Goal: Navigation & Orientation: Understand site structure

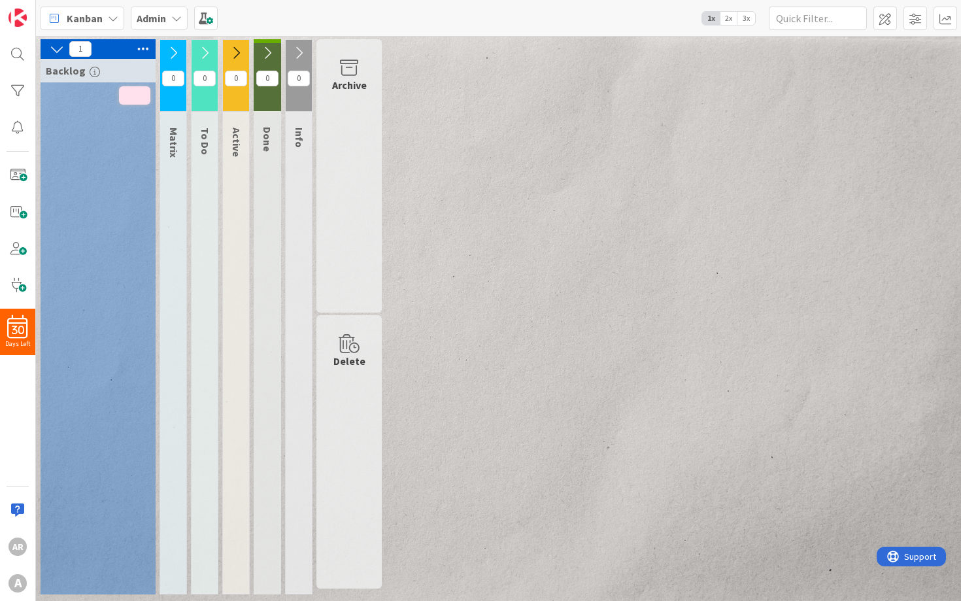
click at [173, 54] on icon at bounding box center [173, 53] width 14 height 14
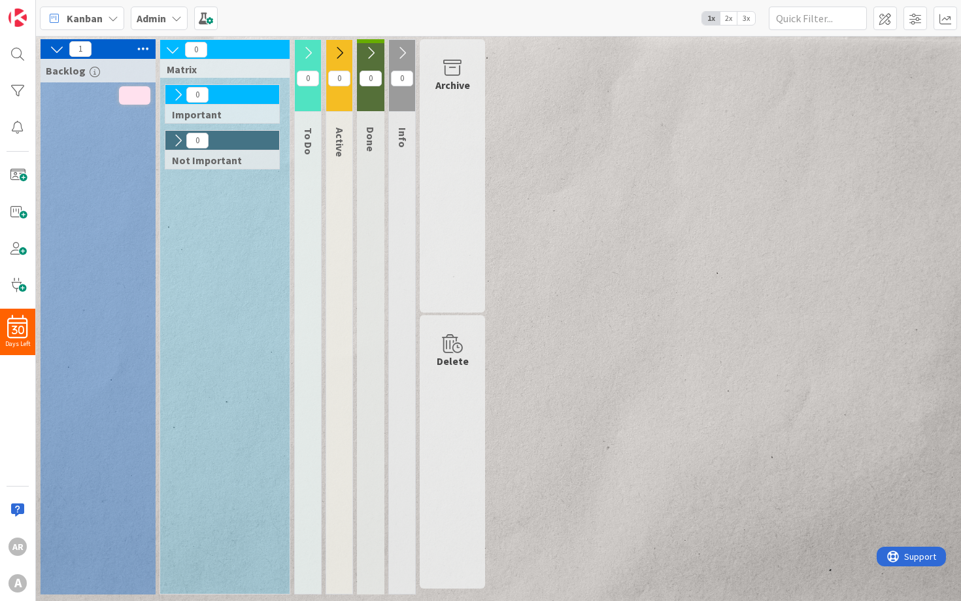
click at [171, 50] on icon at bounding box center [172, 49] width 14 height 14
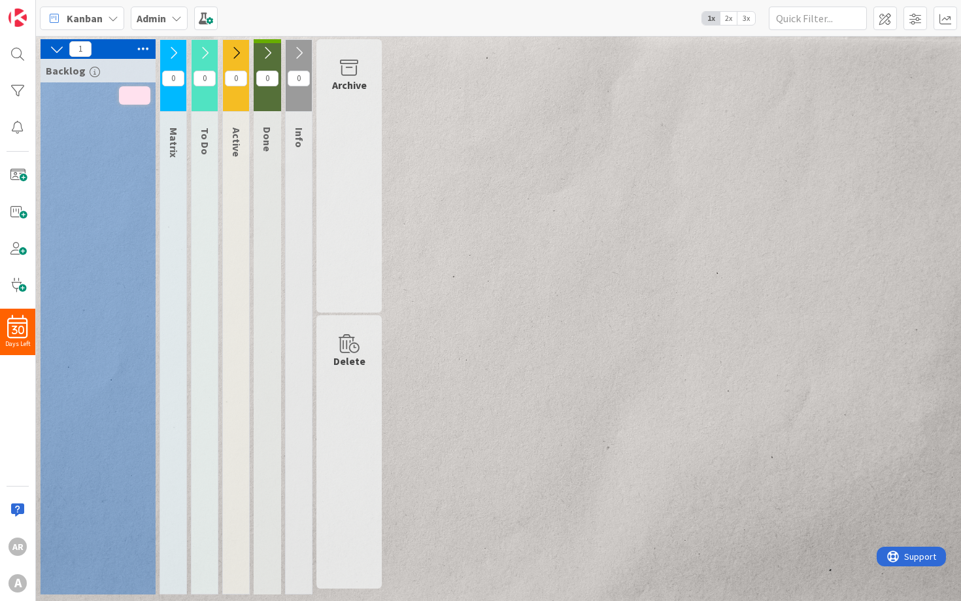
click at [207, 44] on button at bounding box center [204, 53] width 26 height 20
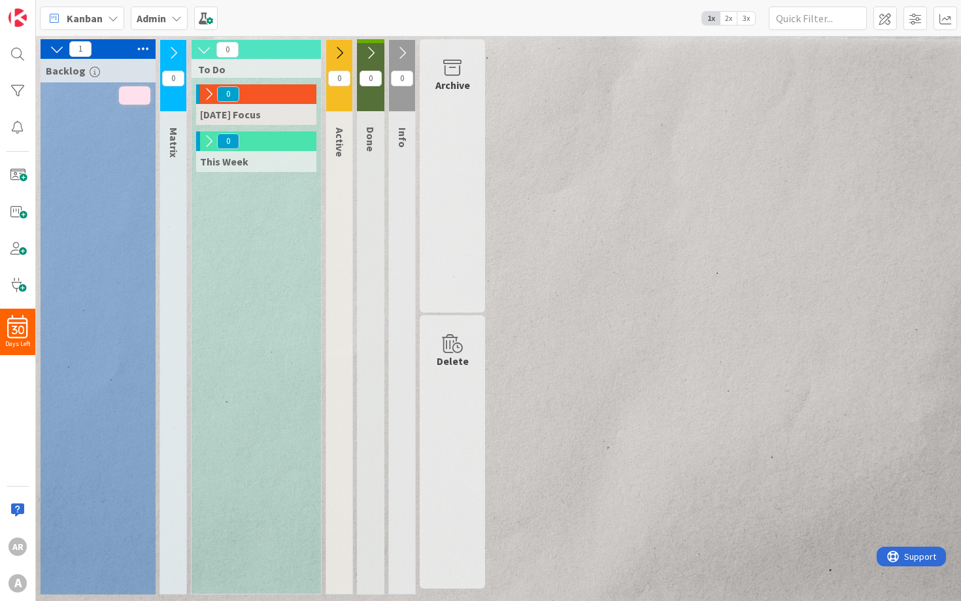
click at [207, 44] on icon at bounding box center [204, 49] width 14 height 14
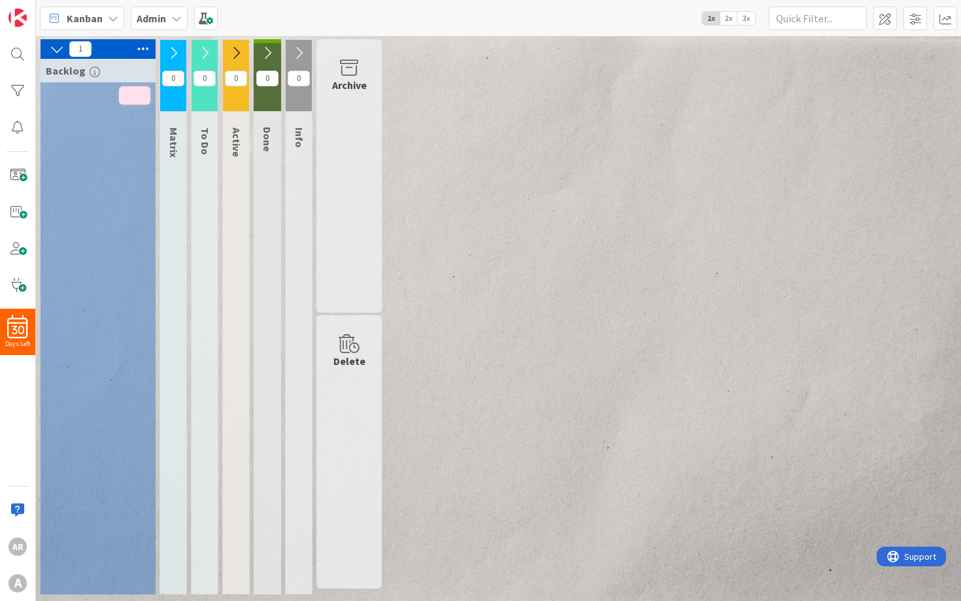
click at [173, 49] on icon at bounding box center [173, 53] width 14 height 14
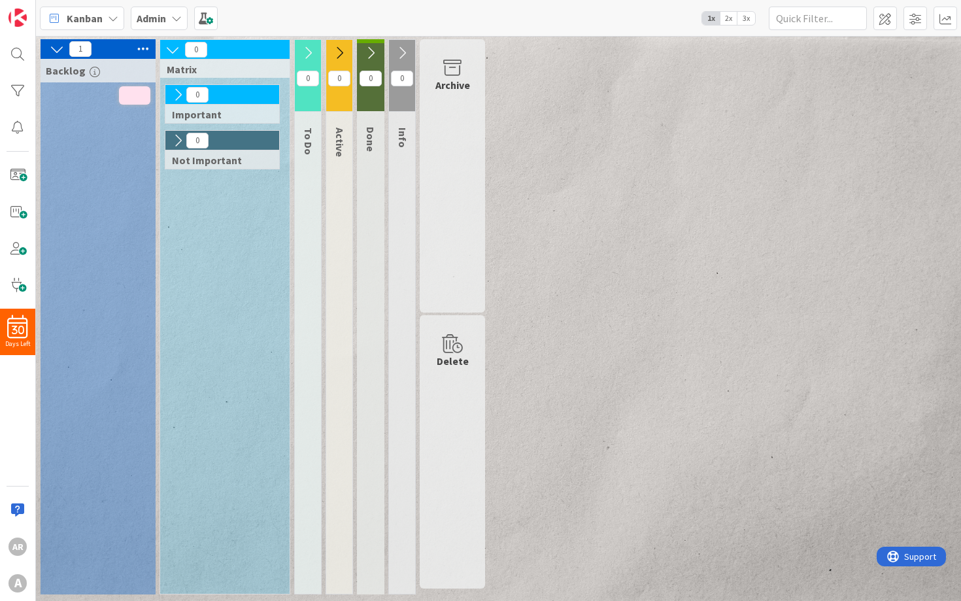
click at [174, 93] on icon at bounding box center [178, 95] width 14 height 14
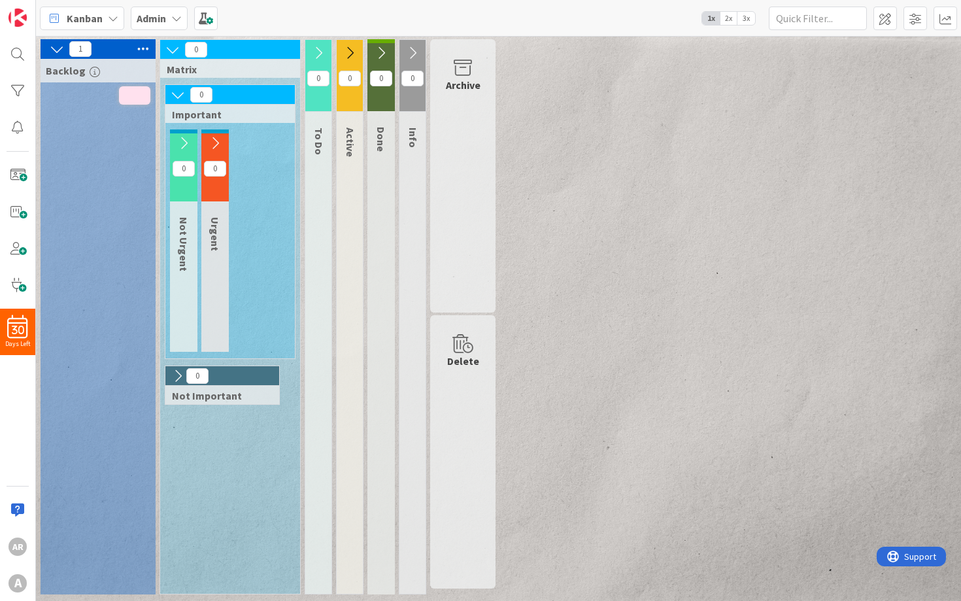
click at [175, 371] on icon at bounding box center [178, 376] width 14 height 14
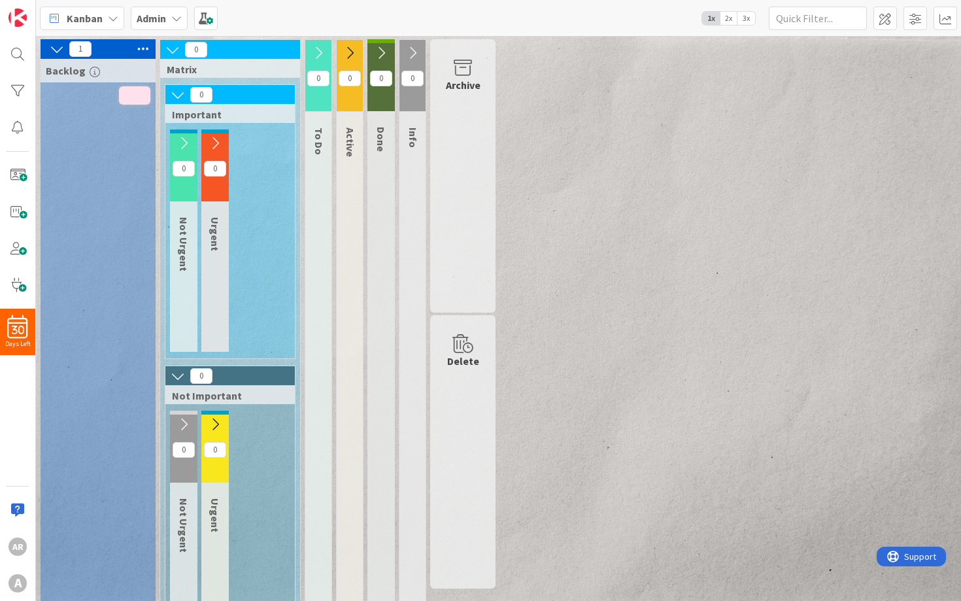
click at [175, 371] on icon at bounding box center [178, 376] width 14 height 14
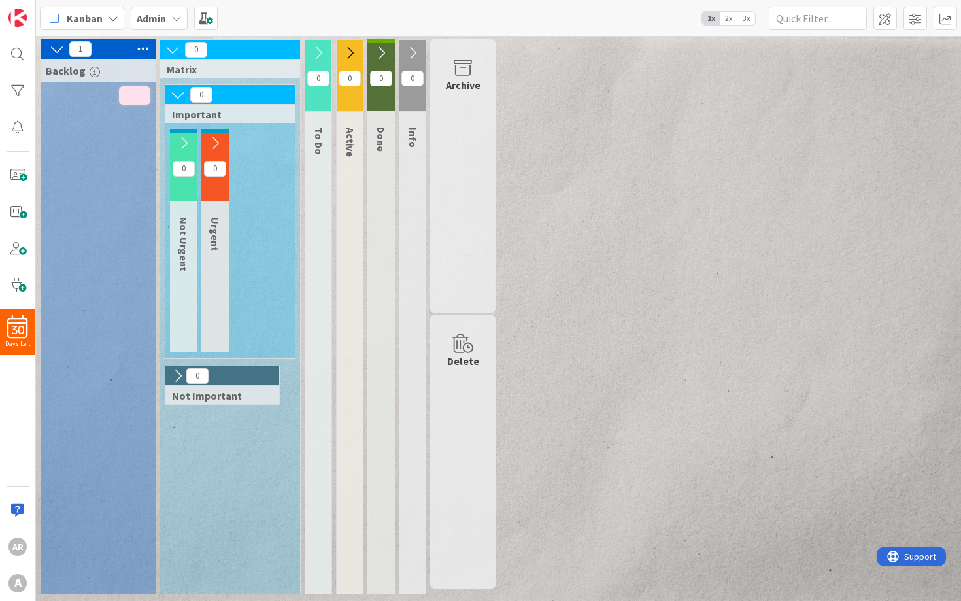
click at [174, 91] on icon at bounding box center [178, 95] width 14 height 14
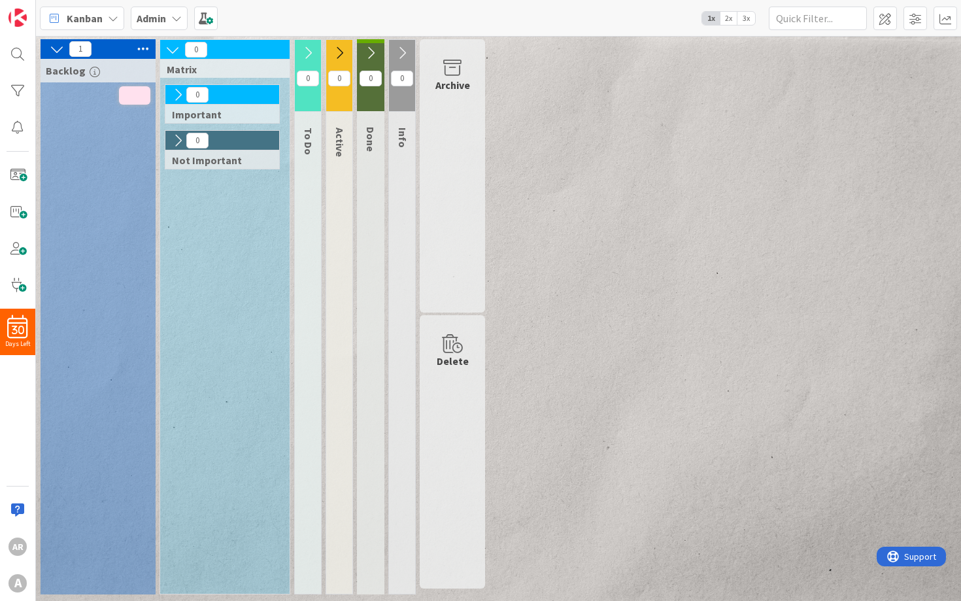
click at [300, 56] on button at bounding box center [308, 53] width 26 height 20
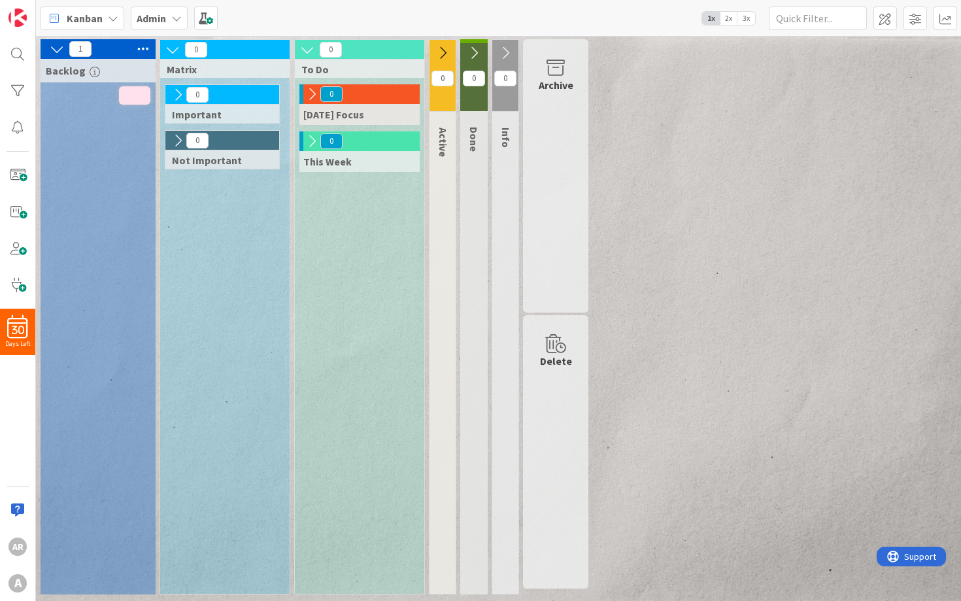
click at [314, 96] on icon at bounding box center [312, 94] width 14 height 14
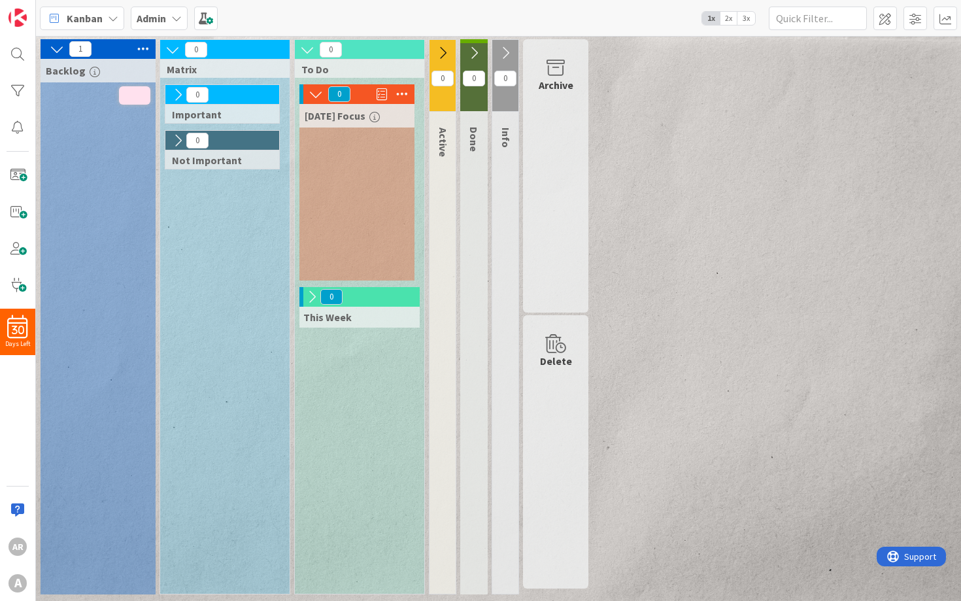
click at [174, 93] on icon at bounding box center [178, 95] width 14 height 14
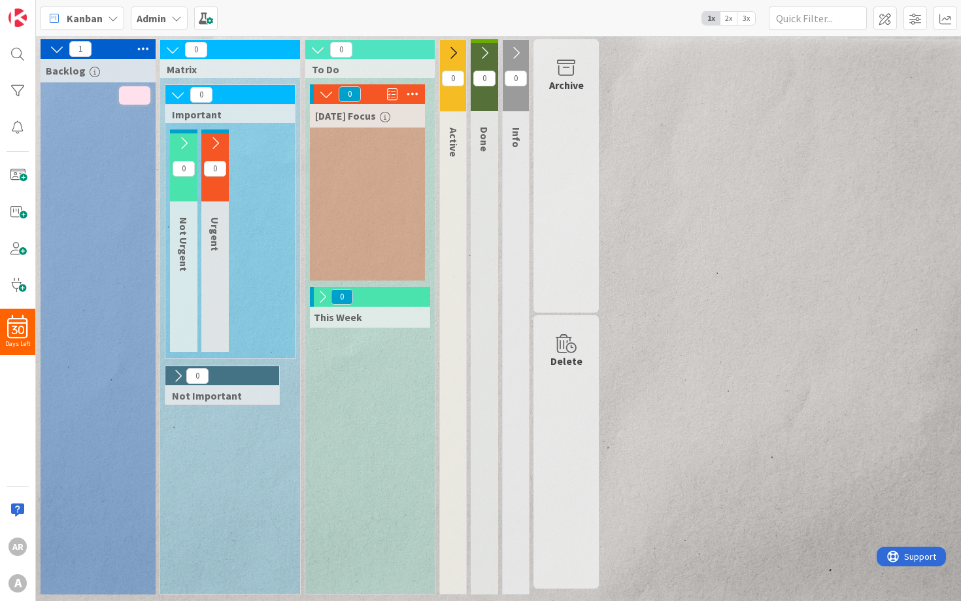
click at [188, 142] on icon at bounding box center [183, 143] width 14 height 14
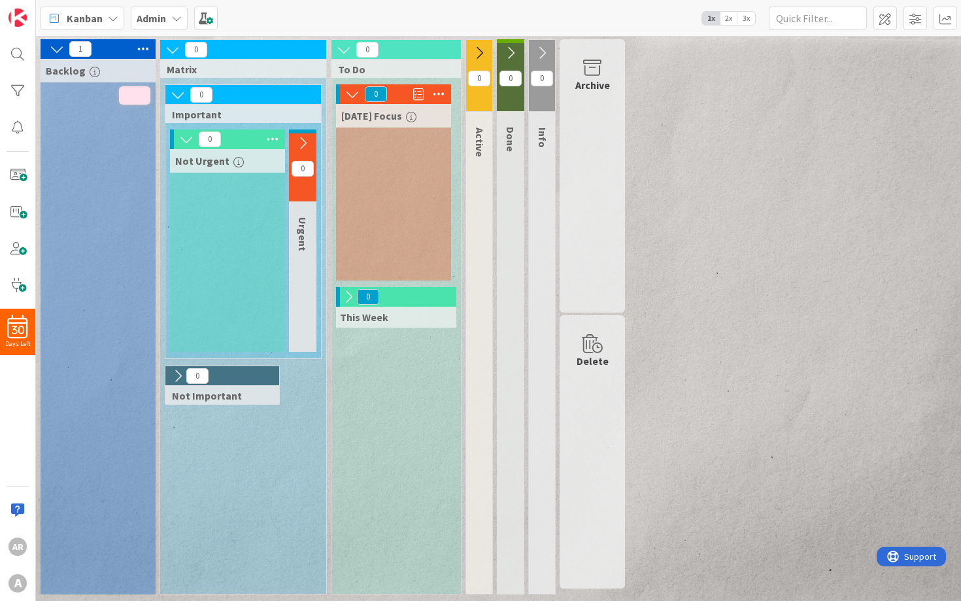
click at [305, 141] on icon at bounding box center [302, 143] width 14 height 14
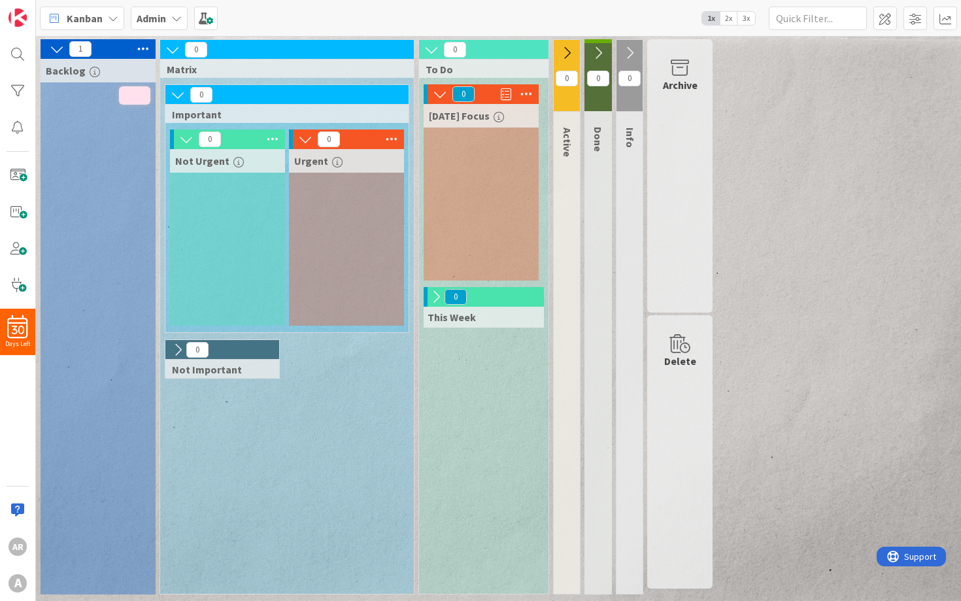
click at [234, 161] on icon "button" at bounding box center [238, 162] width 10 height 10
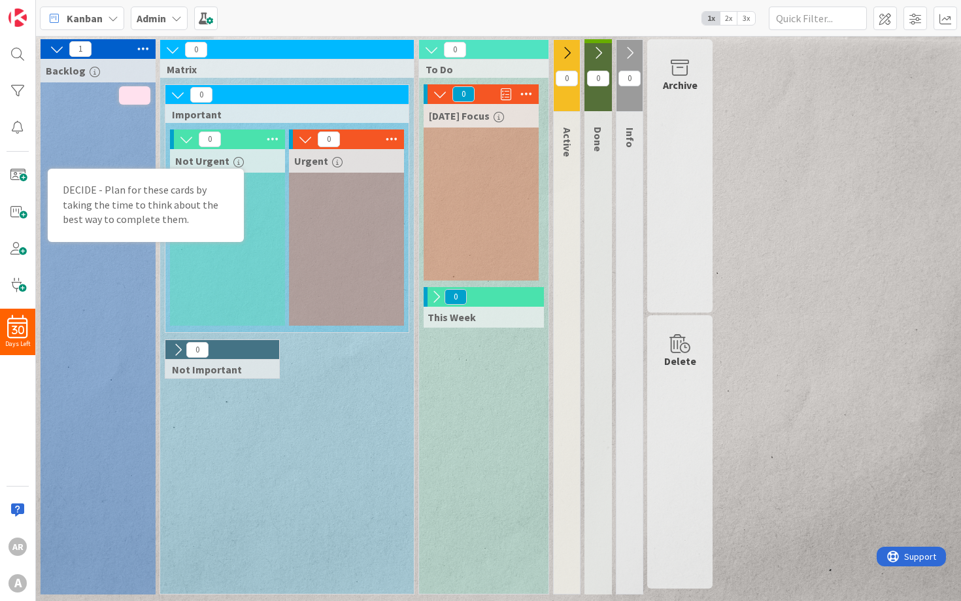
click at [234, 161] on icon "button" at bounding box center [238, 162] width 10 height 10
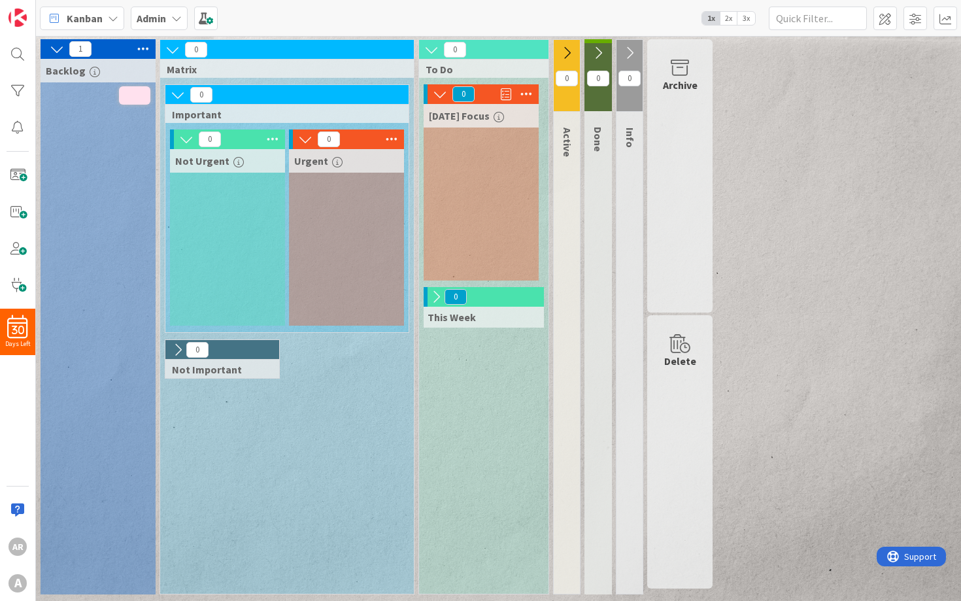
click at [339, 163] on icon "button" at bounding box center [337, 162] width 10 height 10
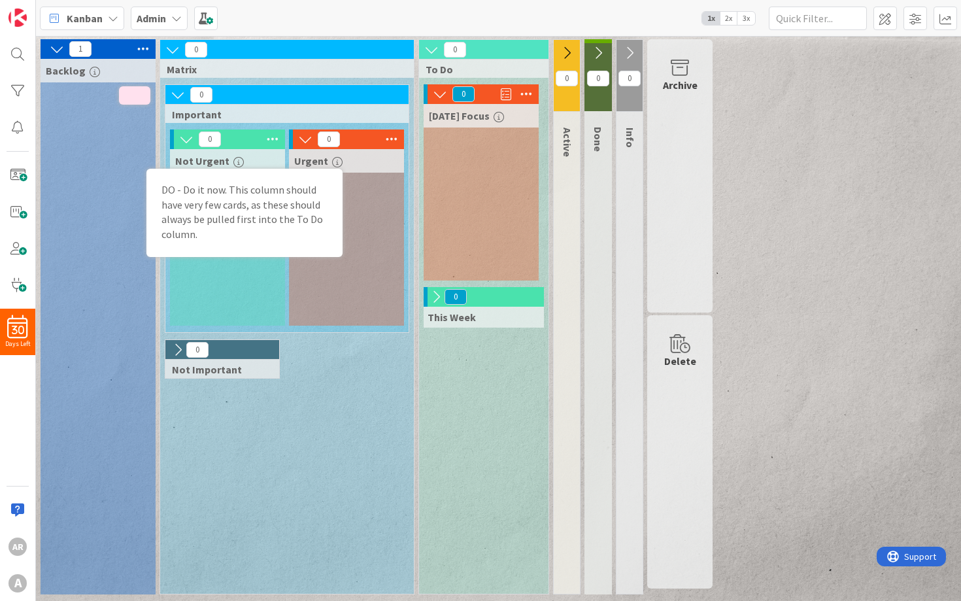
click at [339, 163] on icon "button" at bounding box center [337, 162] width 10 height 10
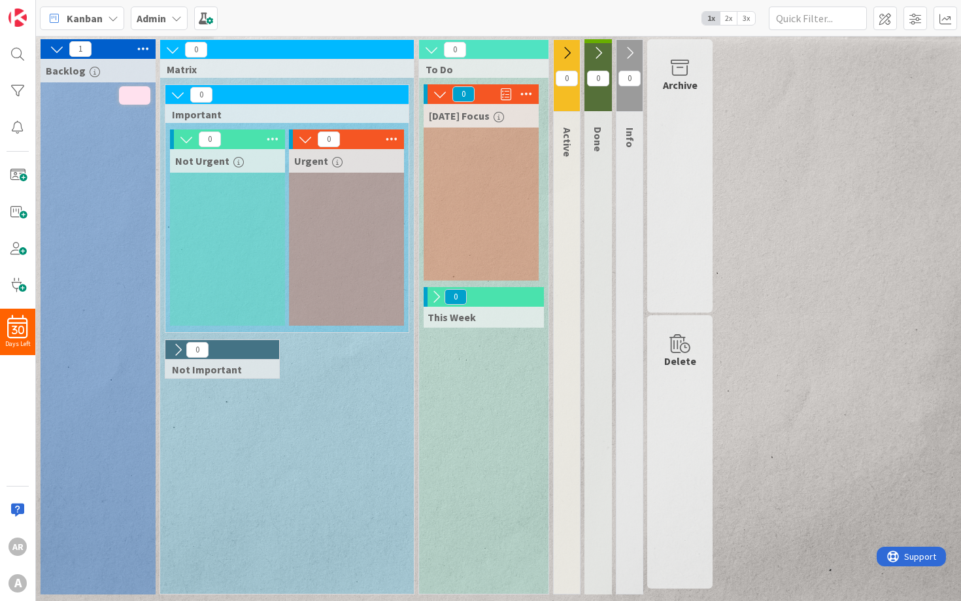
click at [501, 116] on icon "button" at bounding box center [498, 117] width 10 height 10
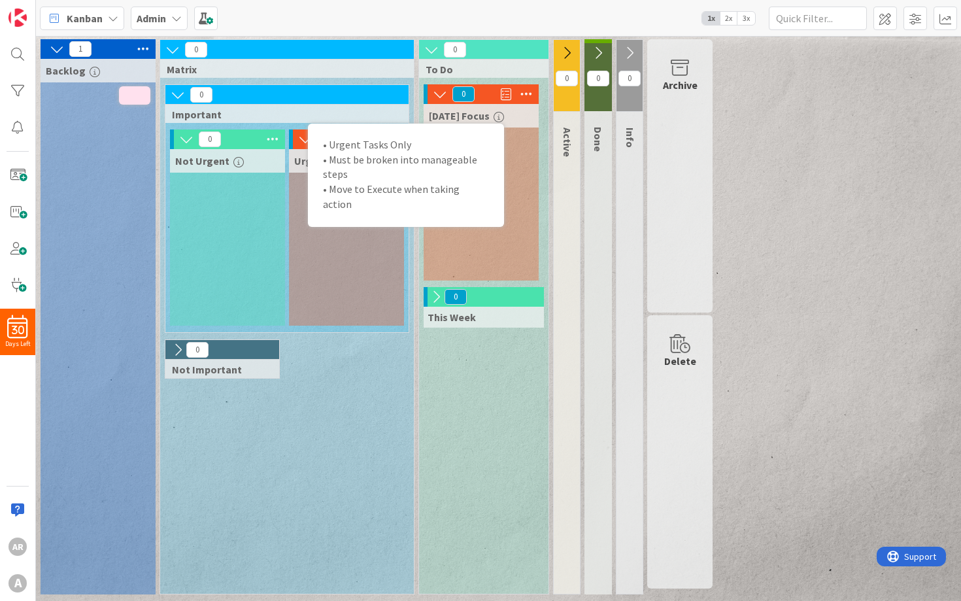
click at [501, 116] on icon "button" at bounding box center [498, 117] width 10 height 10
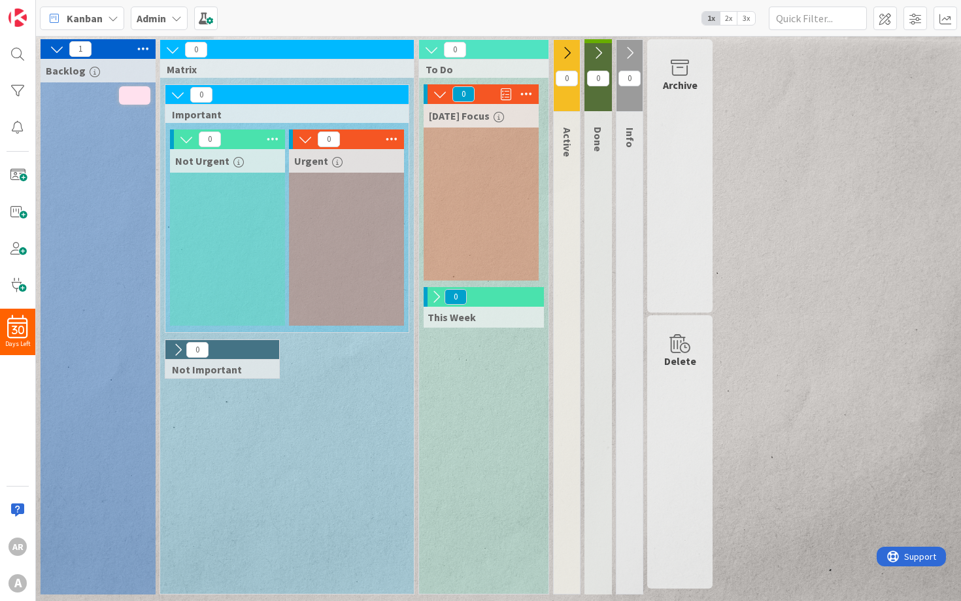
click at [566, 50] on icon at bounding box center [566, 53] width 14 height 14
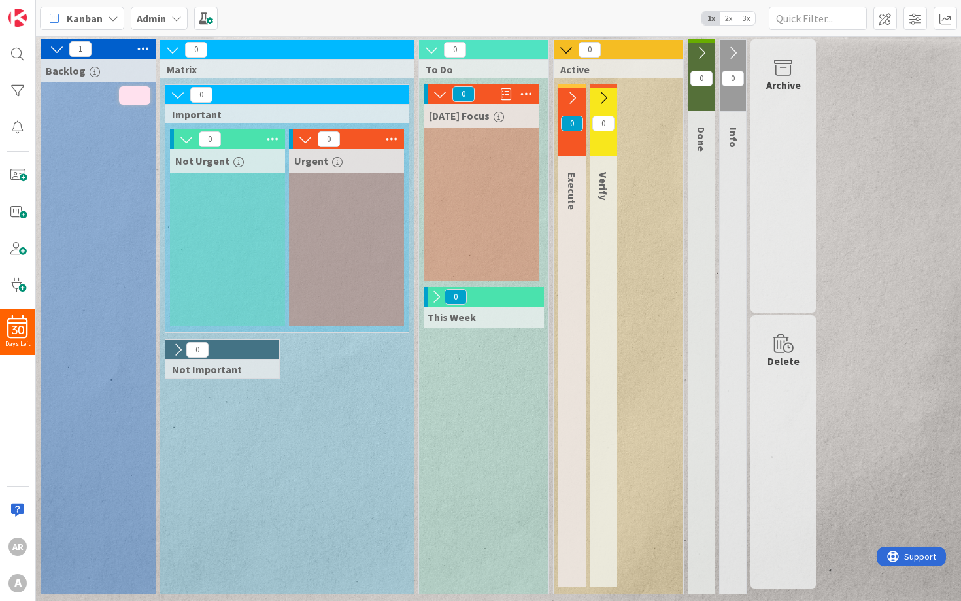
click at [572, 103] on icon at bounding box center [572, 98] width 14 height 14
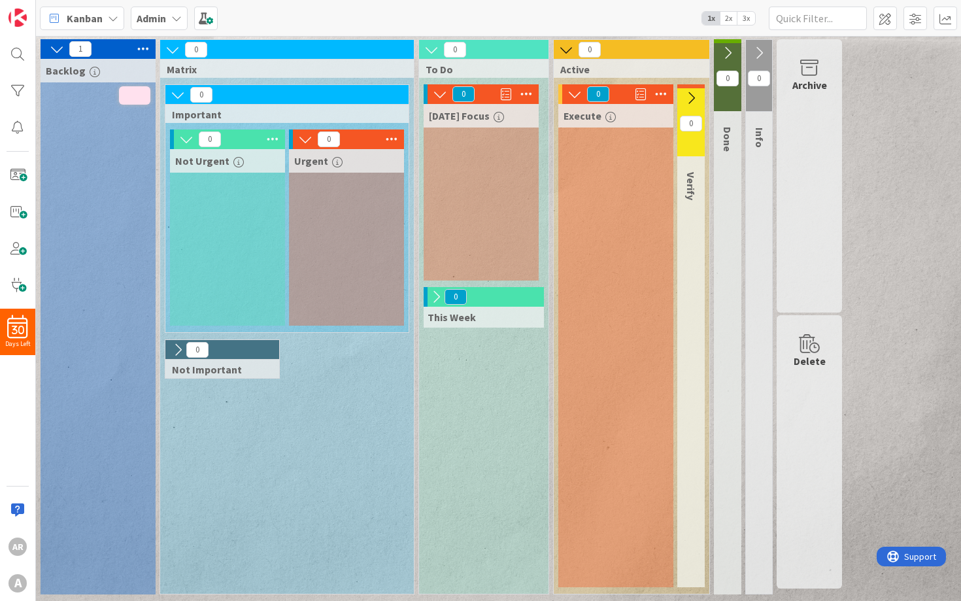
click at [693, 101] on icon at bounding box center [691, 98] width 14 height 14
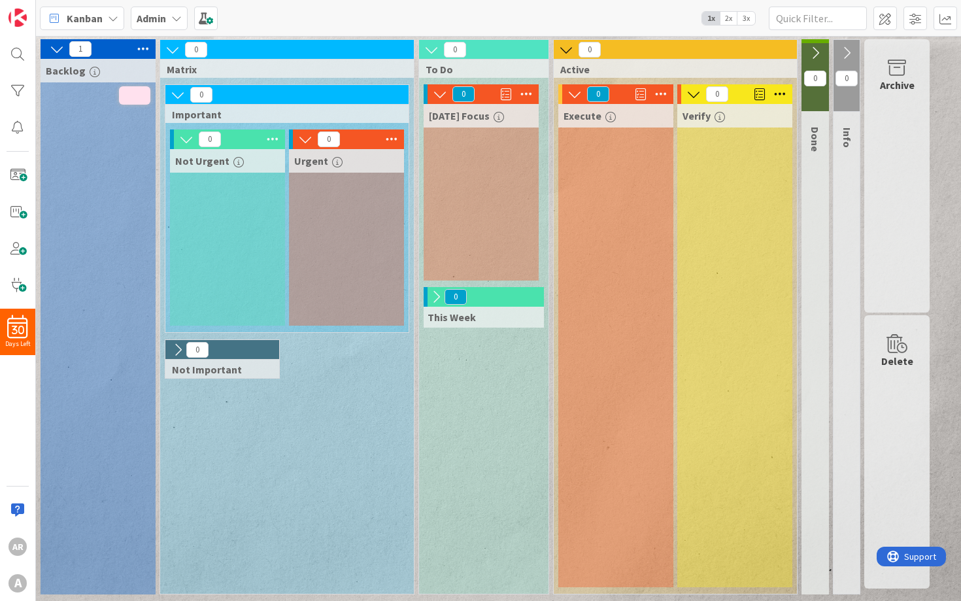
click at [176, 349] on icon at bounding box center [178, 349] width 14 height 14
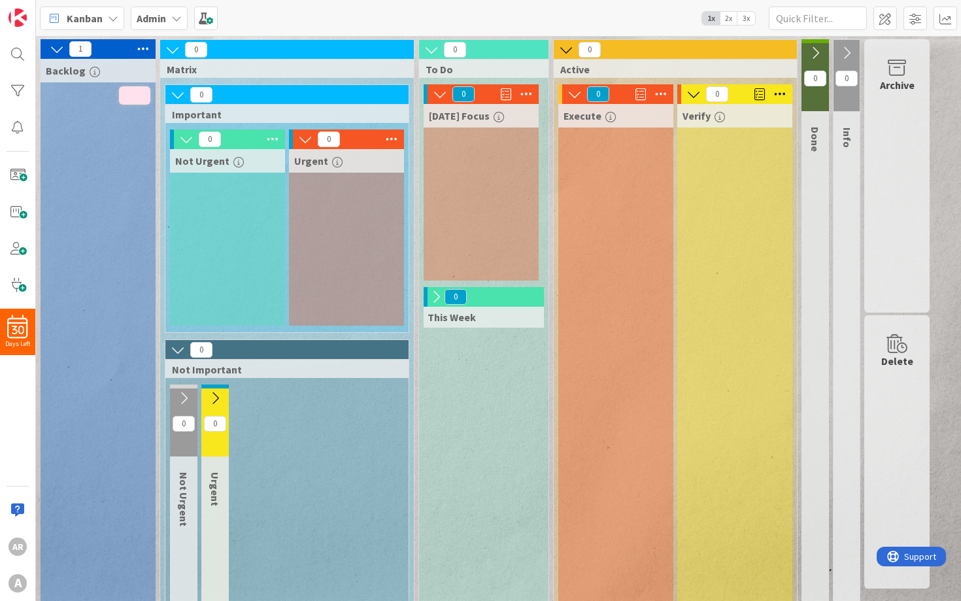
click at [184, 393] on icon at bounding box center [183, 398] width 14 height 14
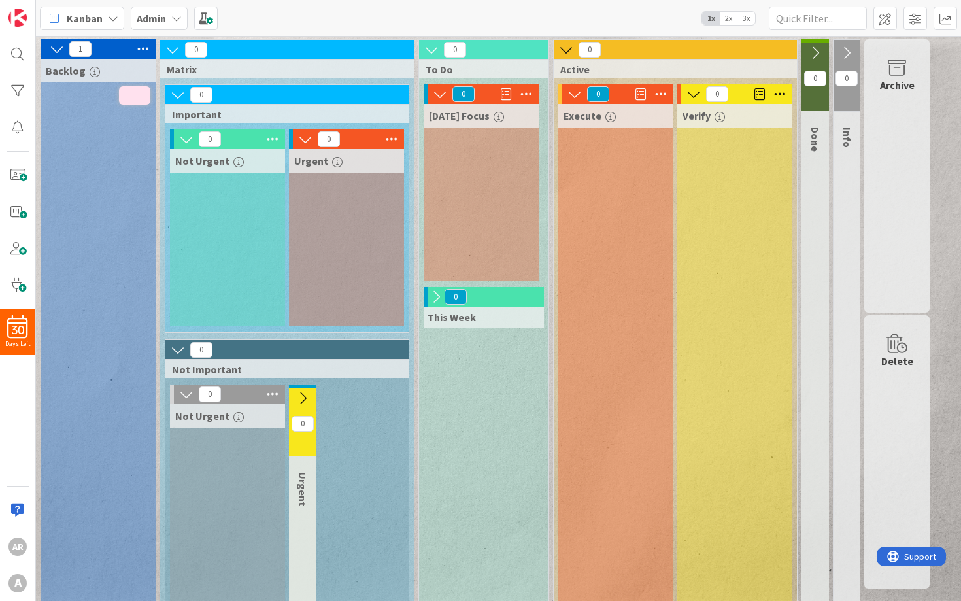
click at [304, 397] on icon at bounding box center [302, 398] width 14 height 14
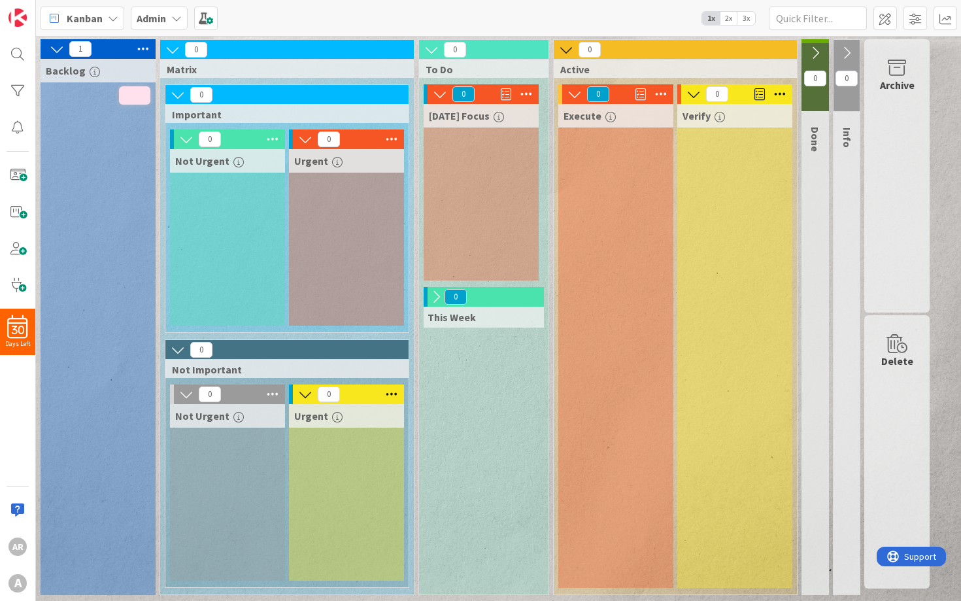
click at [433, 296] on icon at bounding box center [436, 296] width 14 height 14
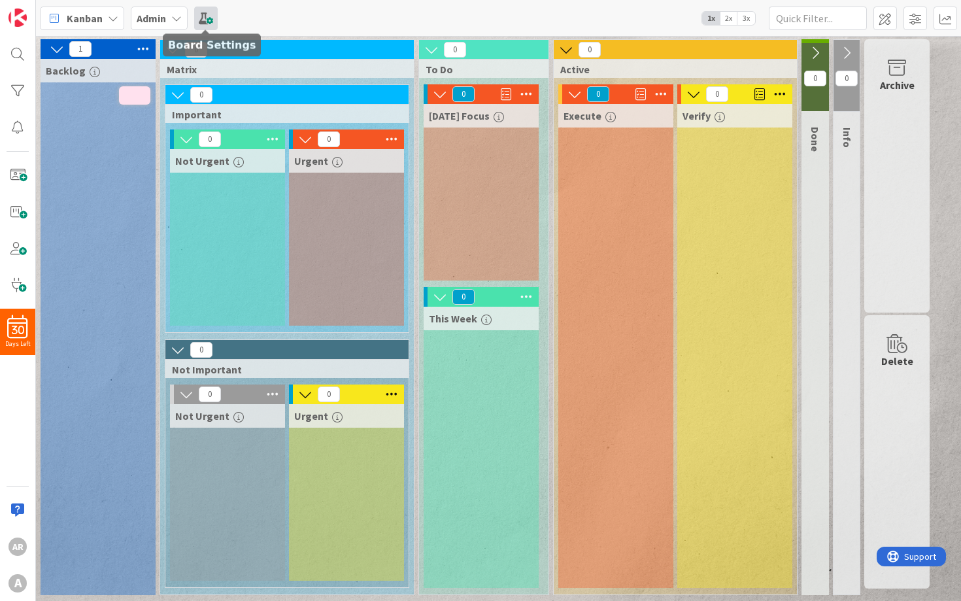
click at [208, 19] on span at bounding box center [206, 19] width 24 height 24
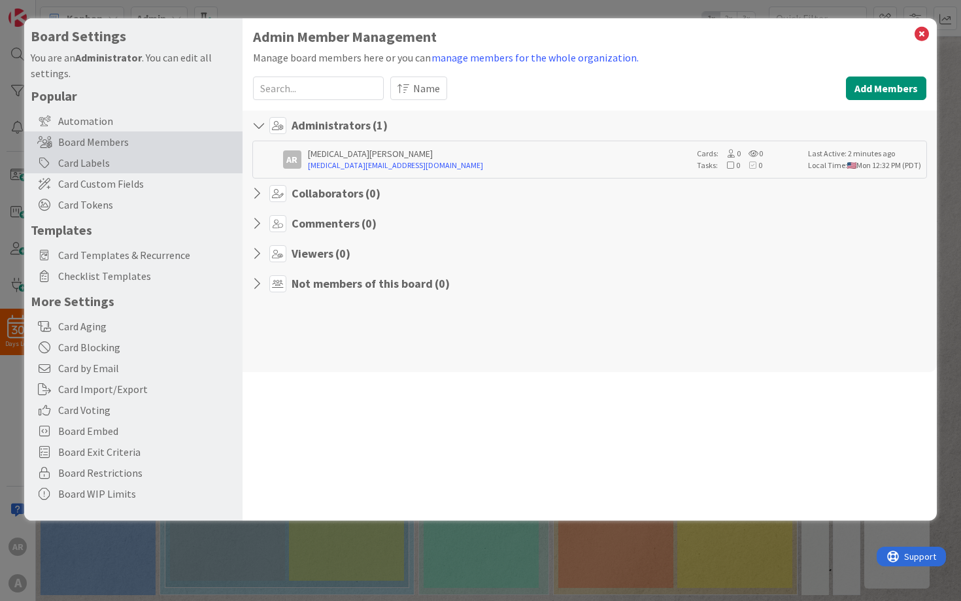
click at [208, 161] on div "Card Labels" at bounding box center [133, 162] width 218 height 21
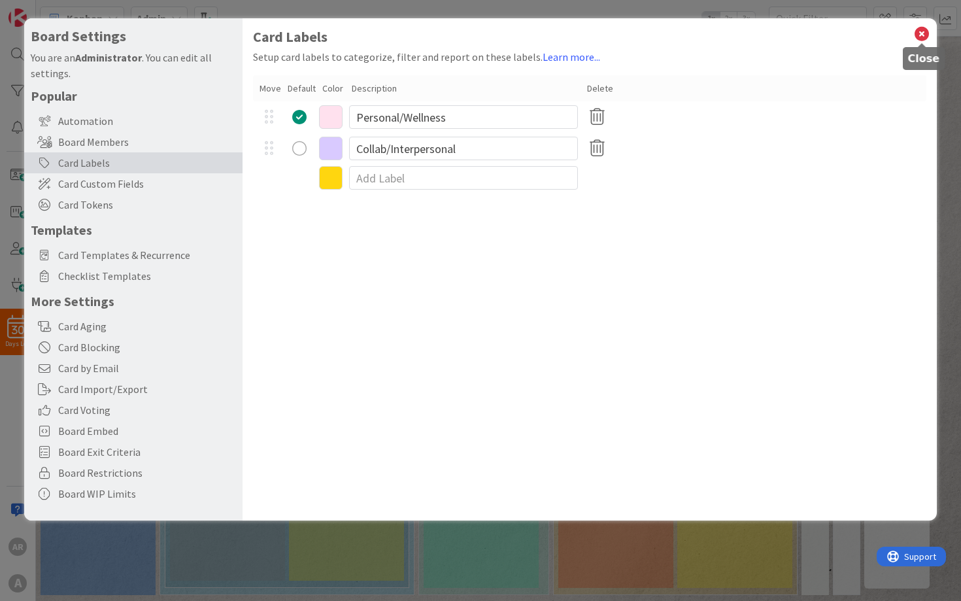
click at [919, 33] on icon at bounding box center [921, 34] width 17 height 18
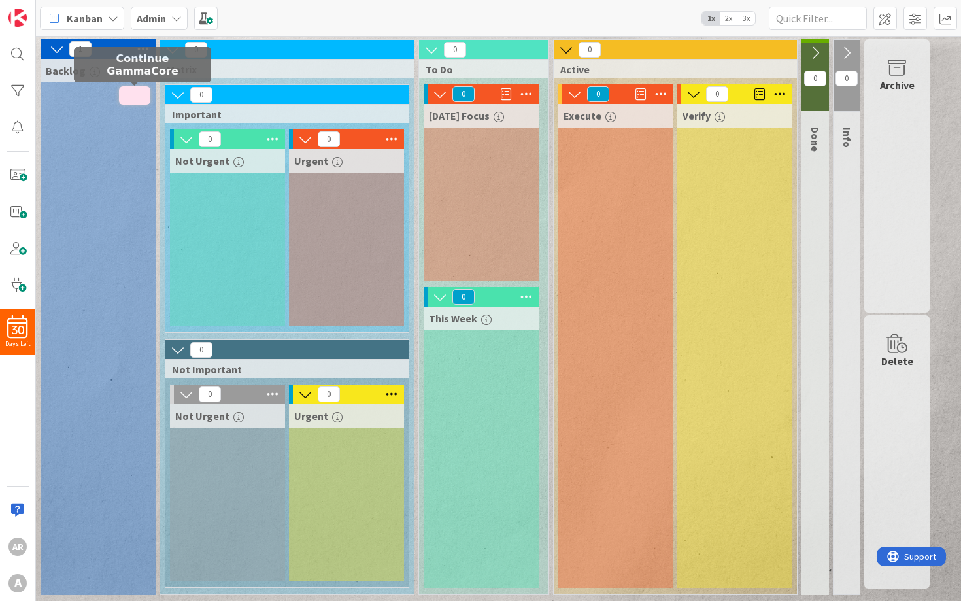
click at [129, 97] on span at bounding box center [134, 95] width 31 height 18
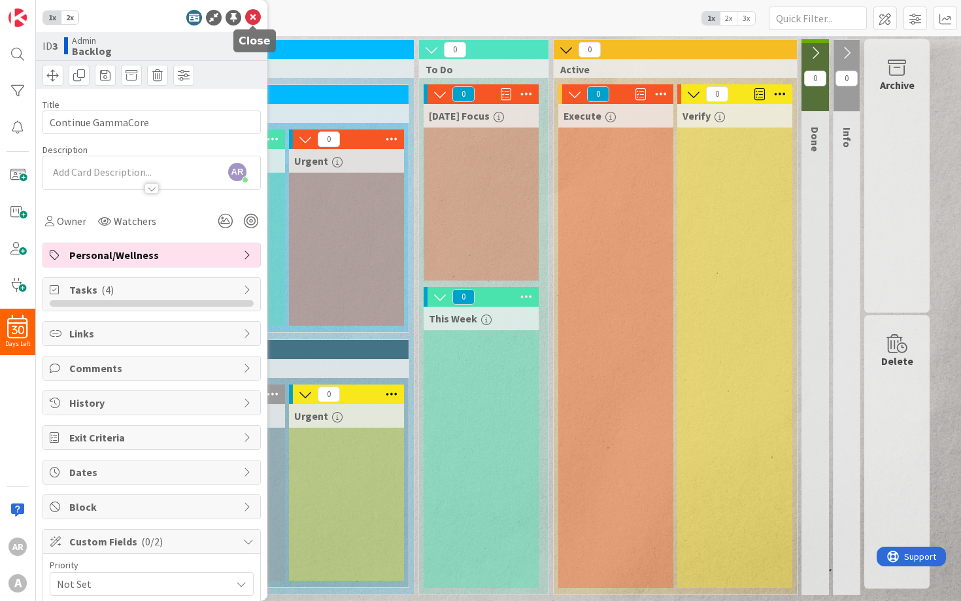
click at [257, 18] on icon at bounding box center [253, 18] width 16 height 16
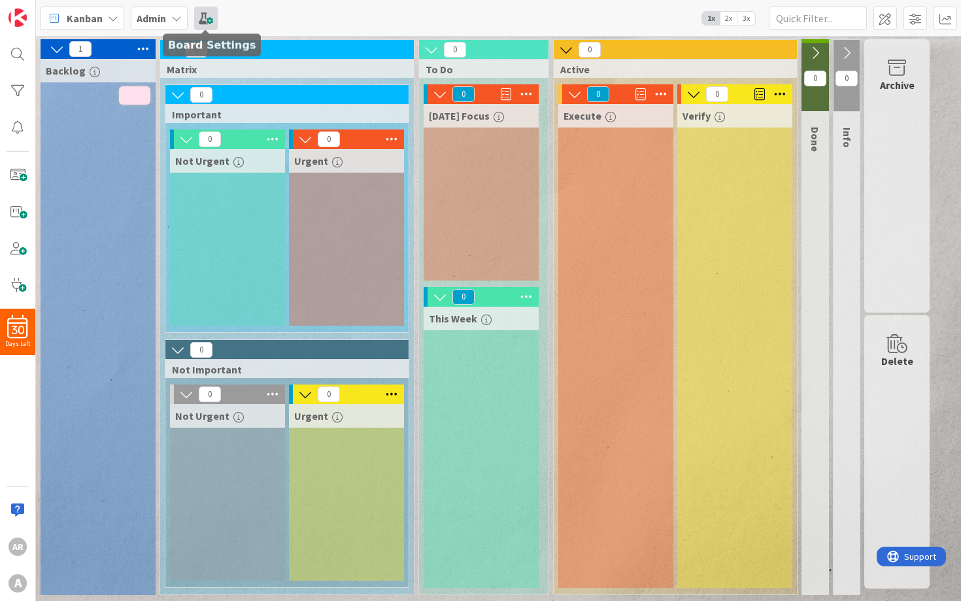
click at [202, 14] on span at bounding box center [206, 19] width 24 height 24
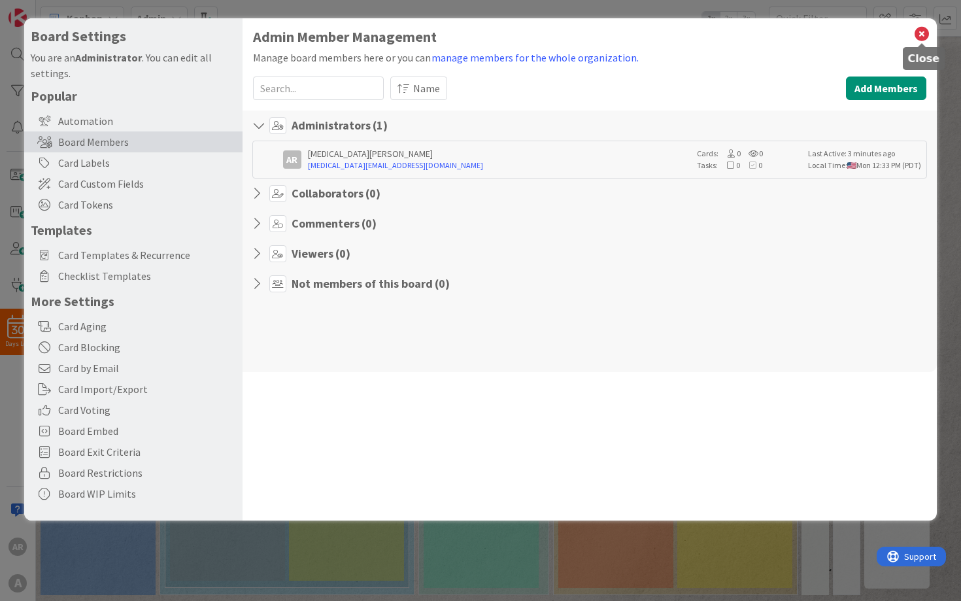
click at [923, 38] on icon at bounding box center [921, 34] width 17 height 18
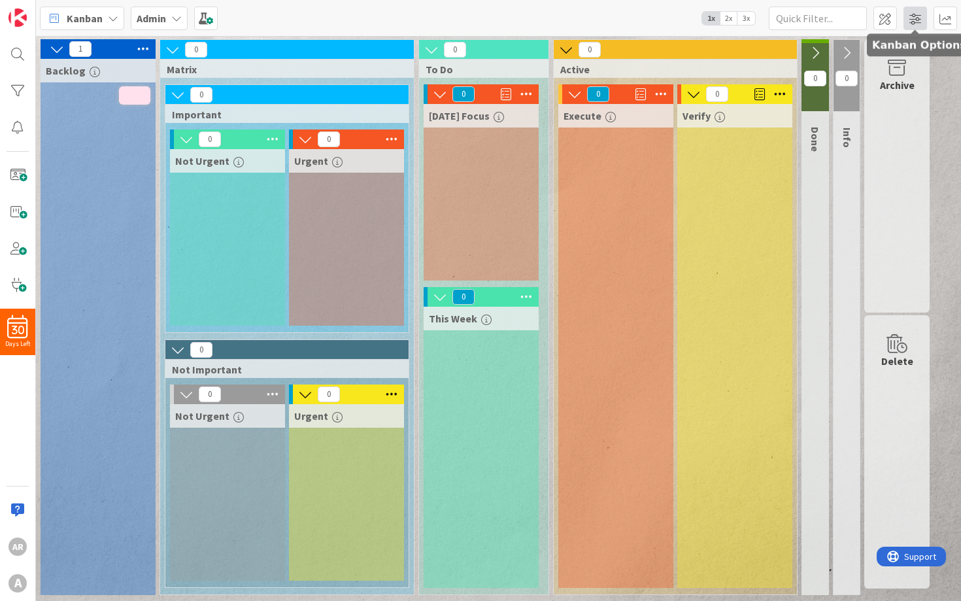
click at [918, 18] on span at bounding box center [915, 19] width 24 height 24
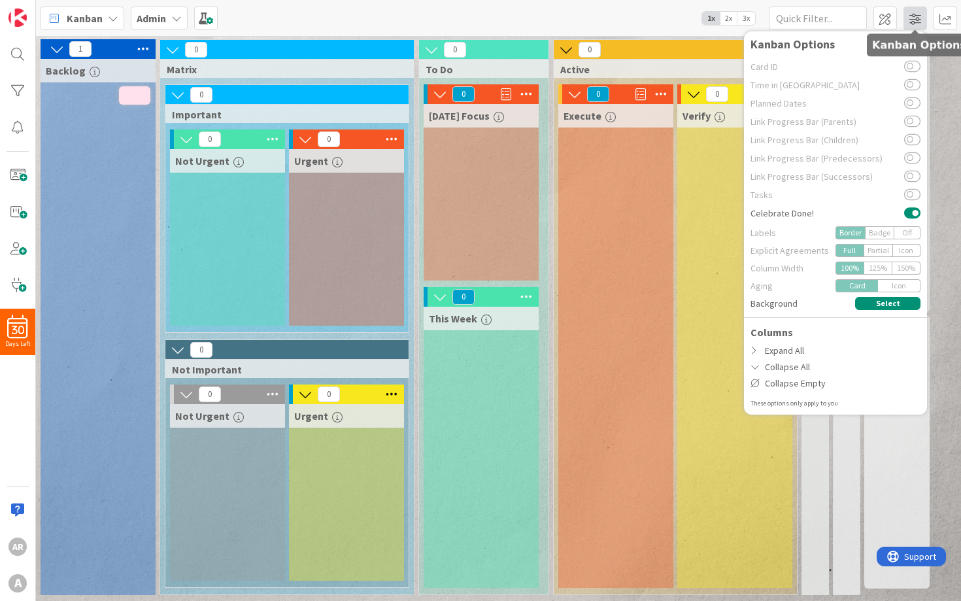
click at [918, 18] on span at bounding box center [915, 19] width 24 height 24
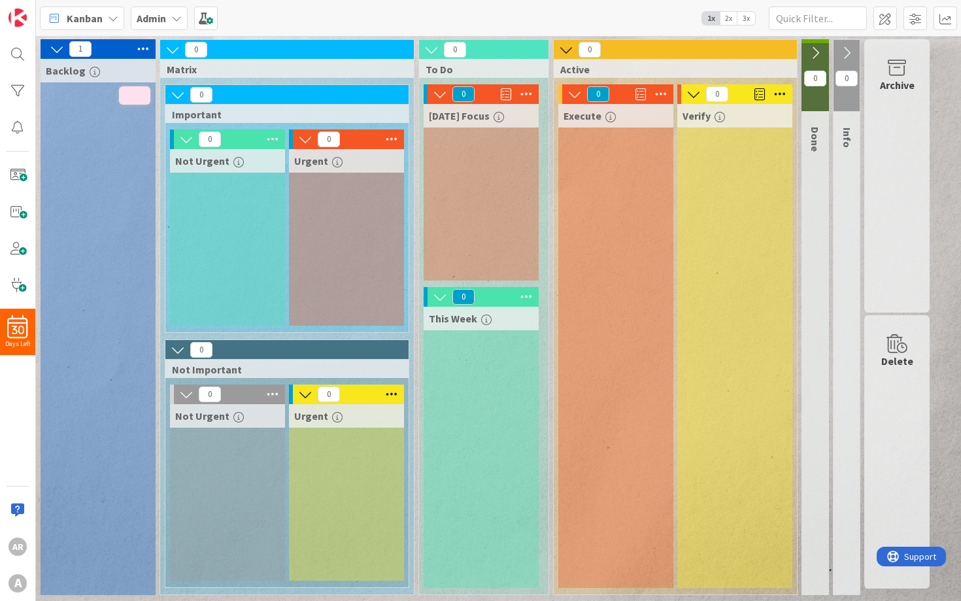
click at [729, 20] on span "2x" at bounding box center [728, 18] width 18 height 13
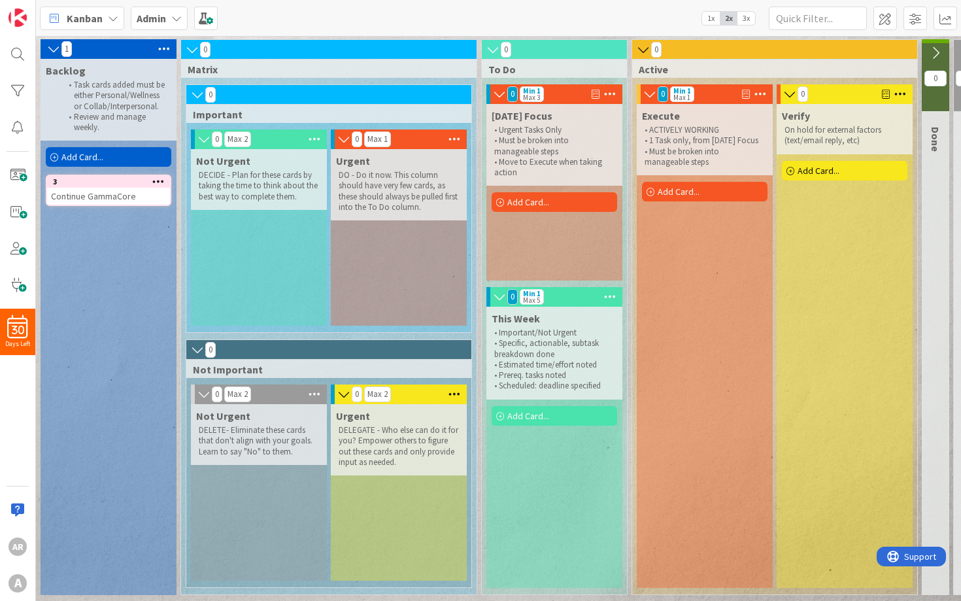
click at [744, 21] on span "3x" at bounding box center [746, 18] width 18 height 13
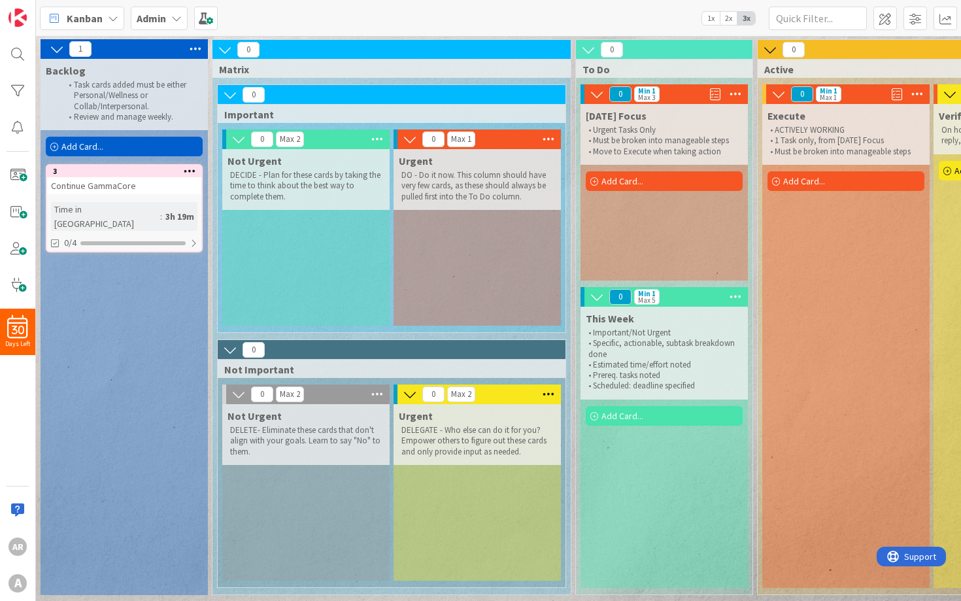
click at [711, 14] on span "1x" at bounding box center [711, 18] width 18 height 13
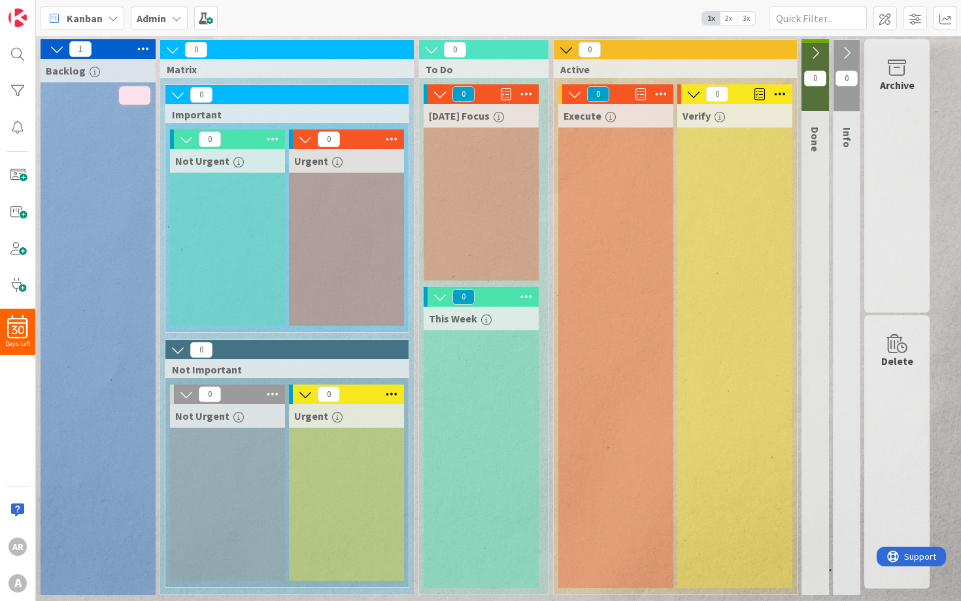
click at [86, 16] on span "Kanban" at bounding box center [85, 18] width 36 height 16
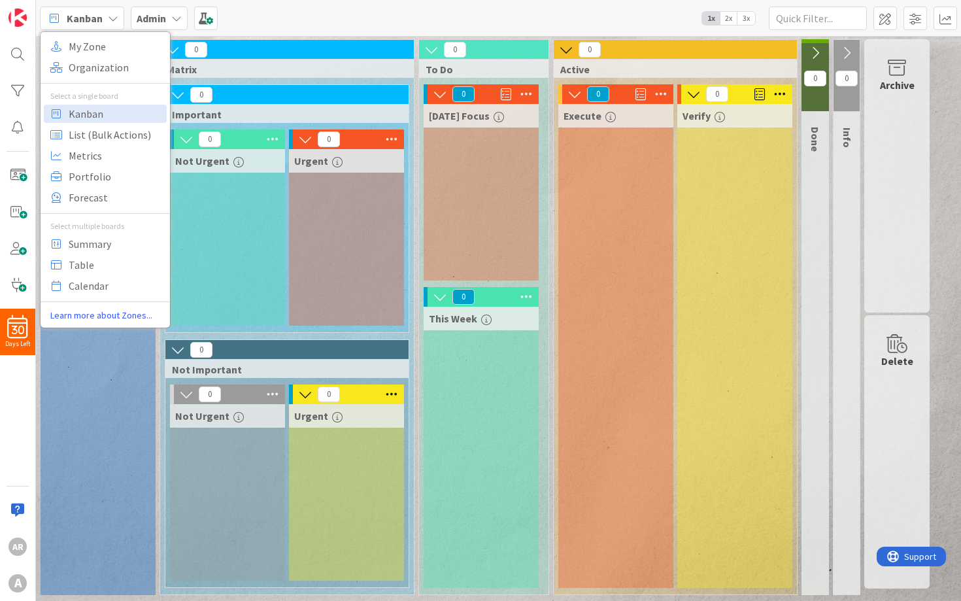
click at [86, 16] on span "Kanban" at bounding box center [85, 18] width 36 height 16
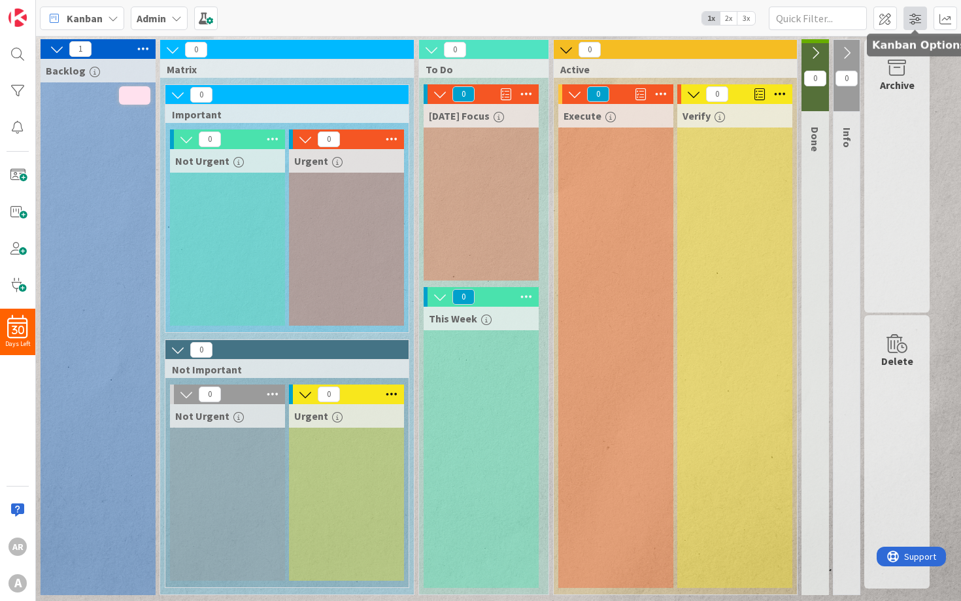
click at [911, 25] on span at bounding box center [915, 19] width 24 height 24
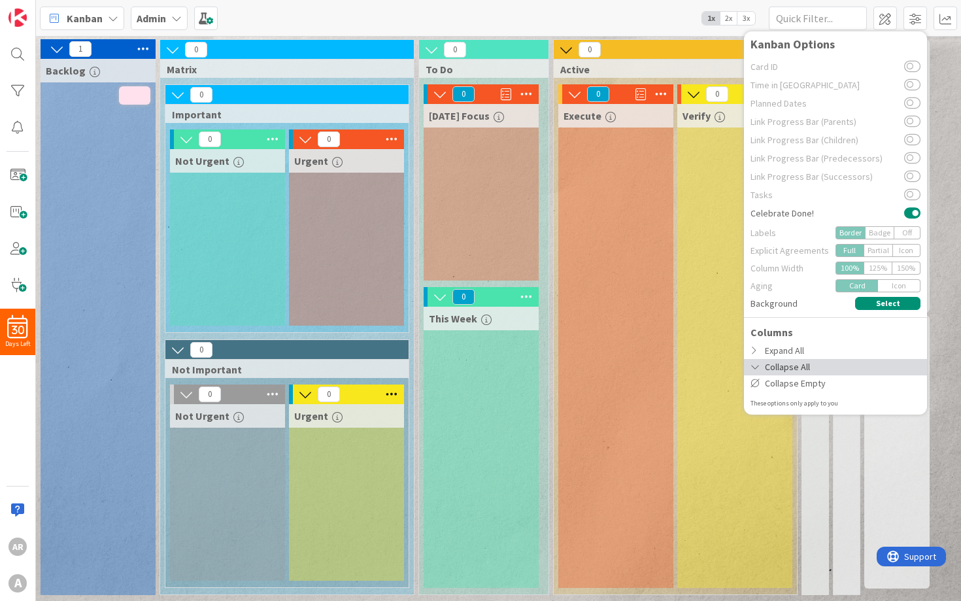
click at [778, 370] on div "Collapse All" at bounding box center [835, 367] width 183 height 16
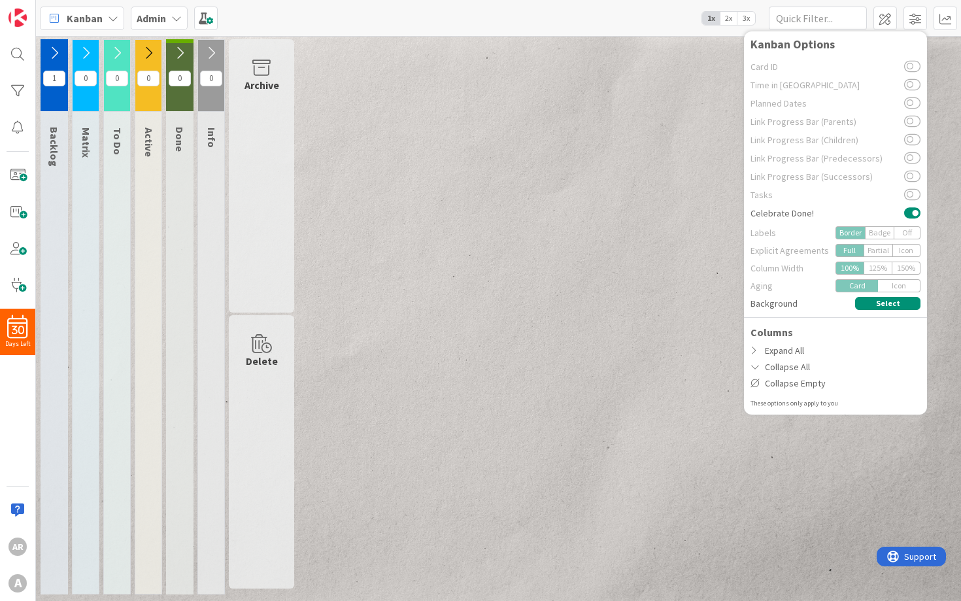
click at [442, 231] on div "1 Backlog 0 Matrix 0 To Do 0 Active 0 Done 0 Info Archive Delete" at bounding box center [498, 319] width 919 height 561
